Goal: Navigation & Orientation: Find specific page/section

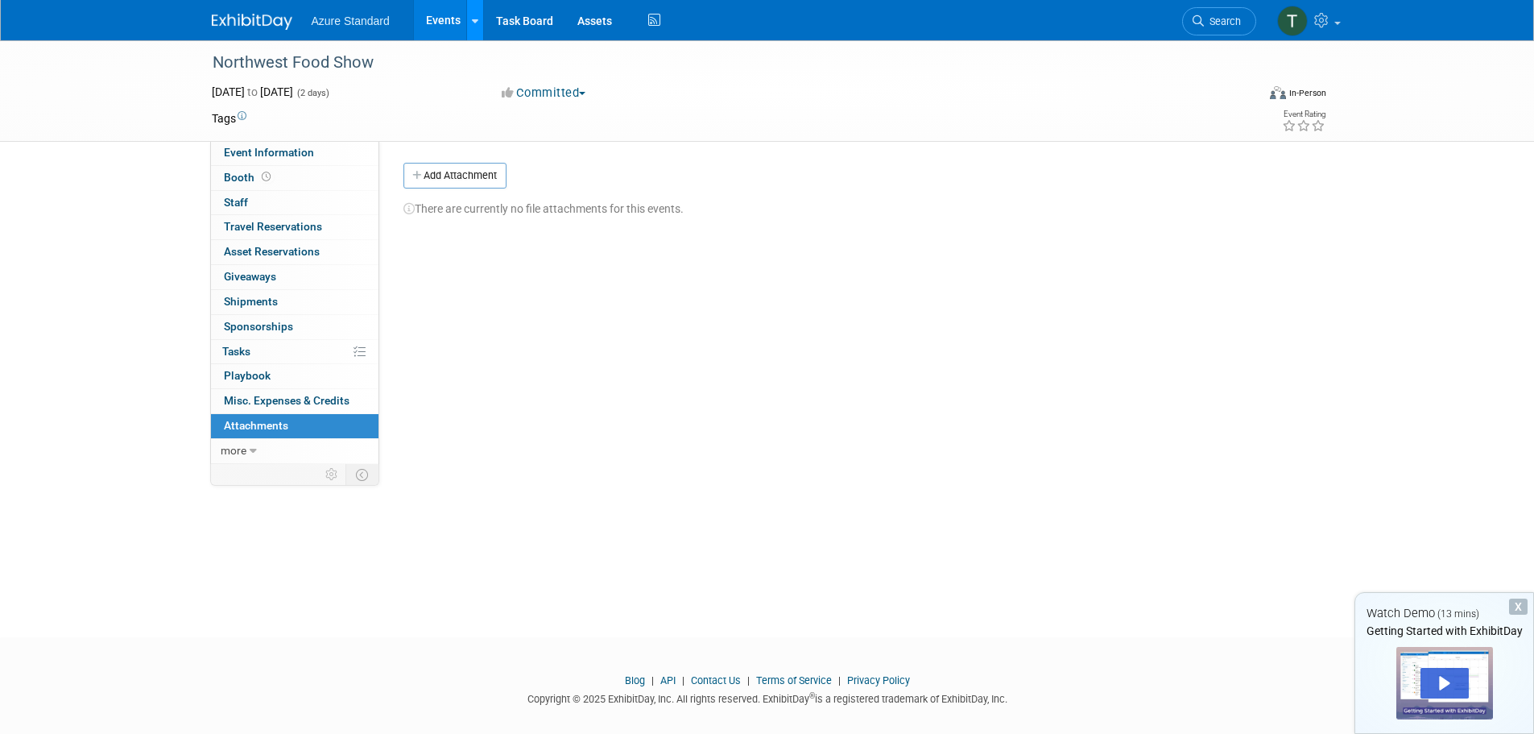
click at [466, 16] on link at bounding box center [474, 20] width 17 height 40
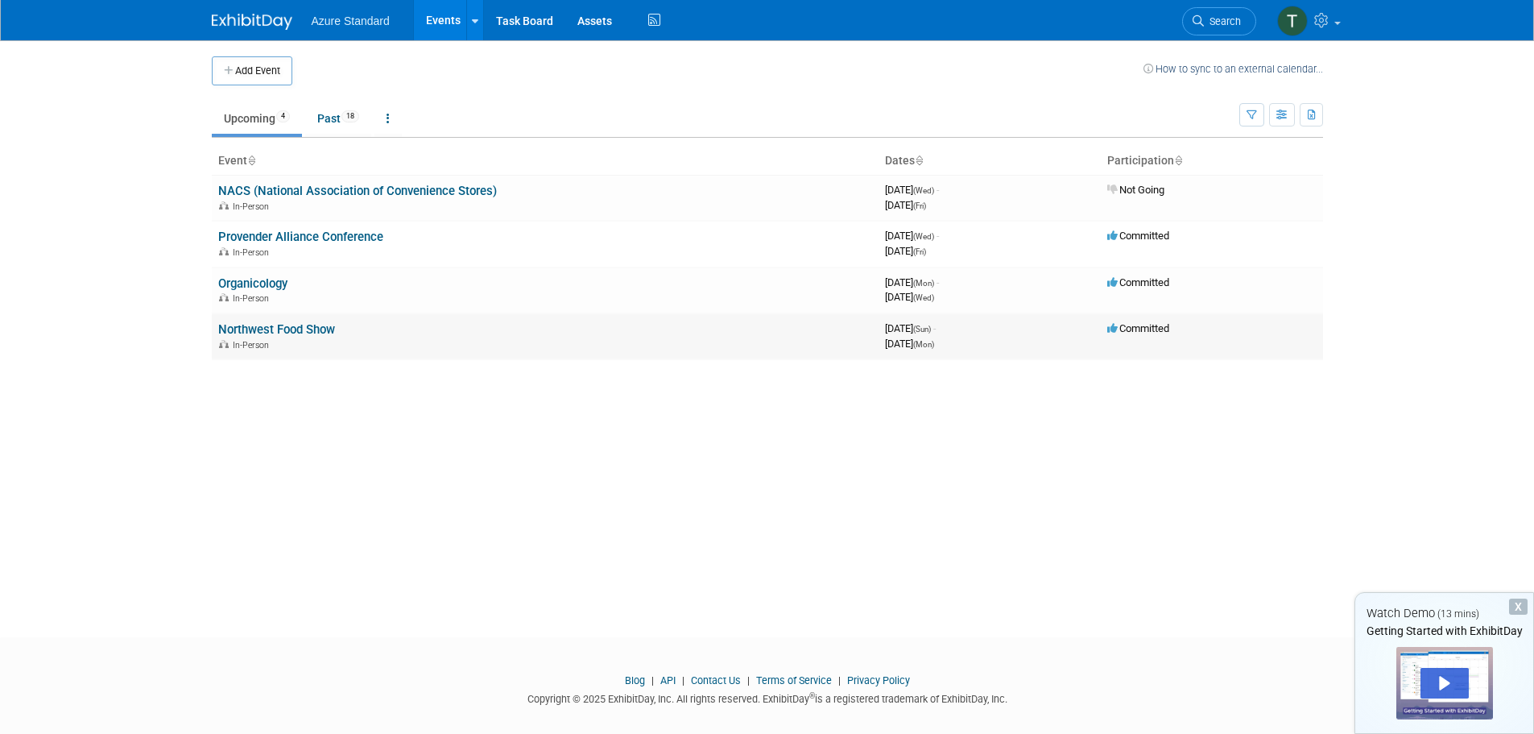
click at [290, 328] on link "Northwest Food Show" at bounding box center [276, 329] width 117 height 14
